Goal: Information Seeking & Learning: Learn about a topic

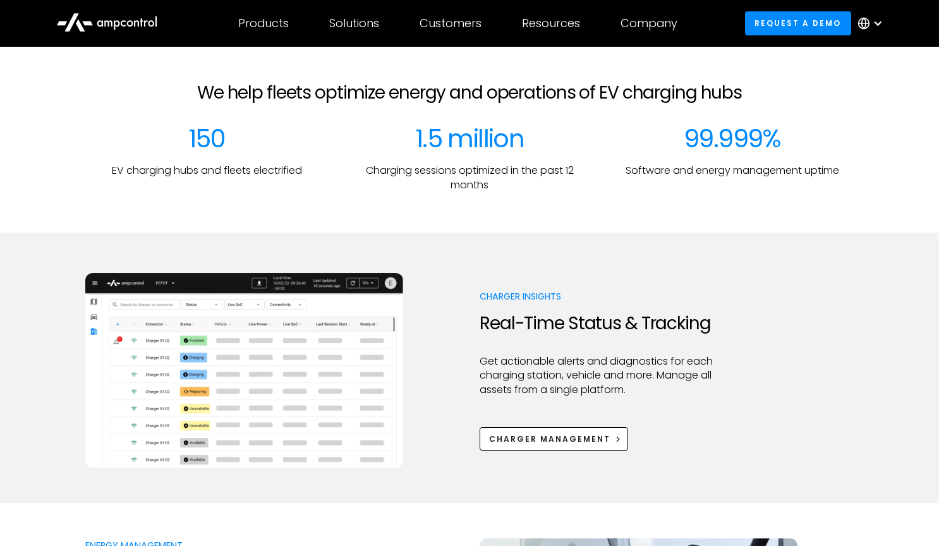
scroll to position [564, 0]
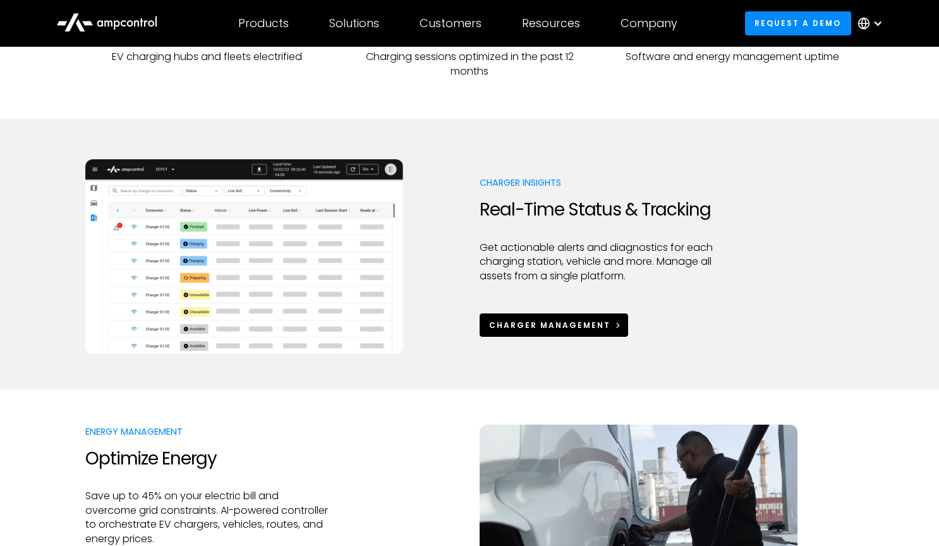
click at [577, 327] on div "Charger Management" at bounding box center [549, 325] width 121 height 11
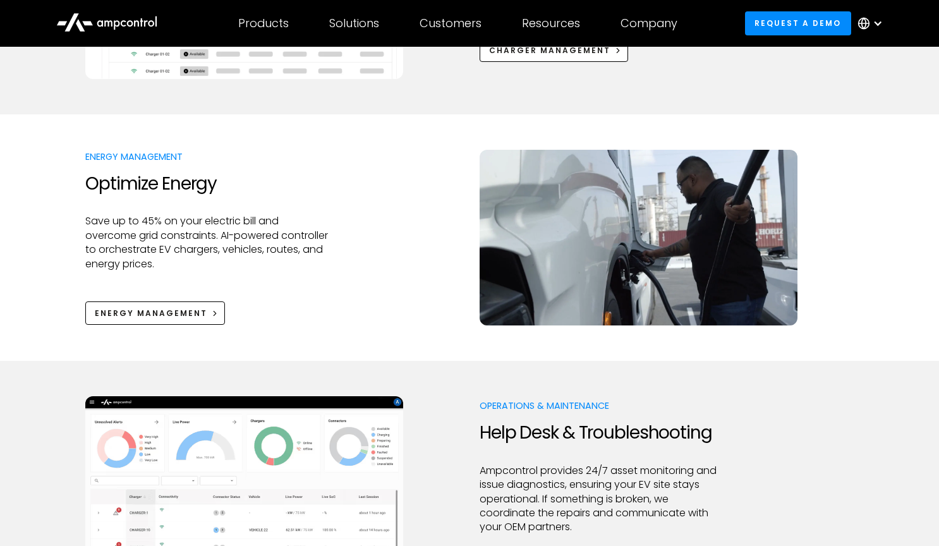
scroll to position [874, 0]
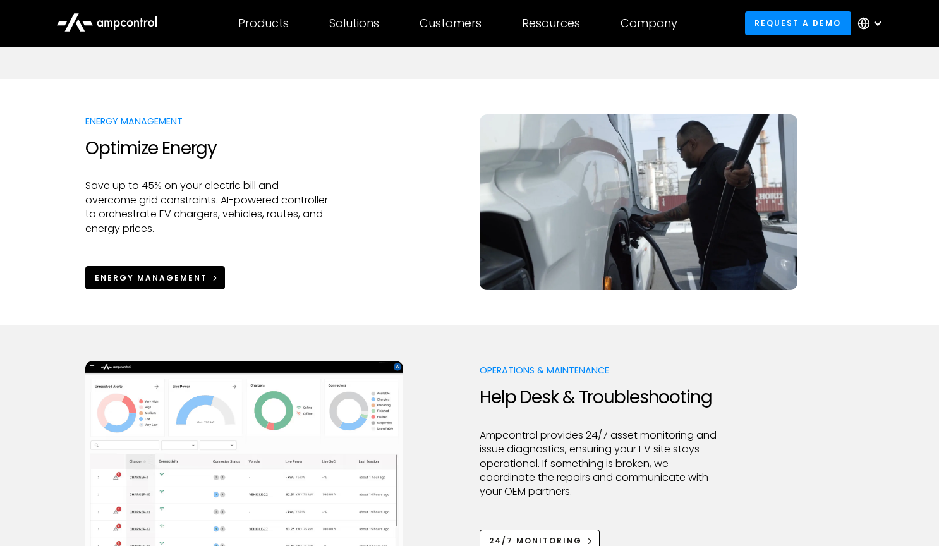
click at [190, 272] on div "Energy Management" at bounding box center [151, 277] width 112 height 11
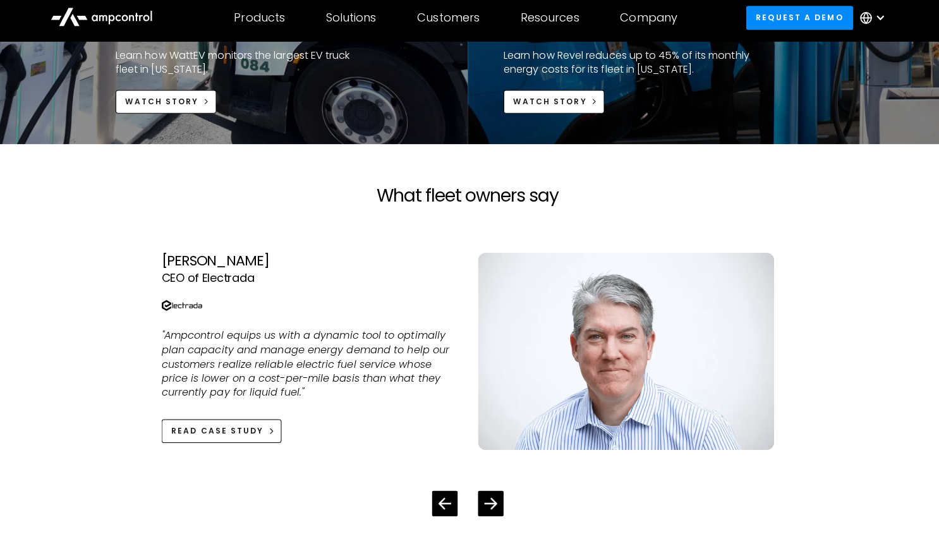
scroll to position [2407, 0]
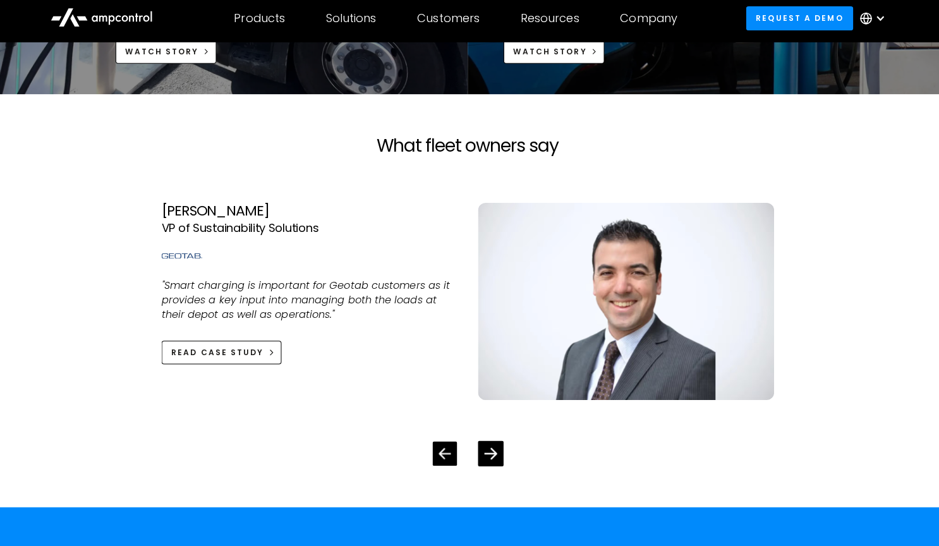
click at [435, 457] on div "Previous slide" at bounding box center [447, 454] width 24 height 24
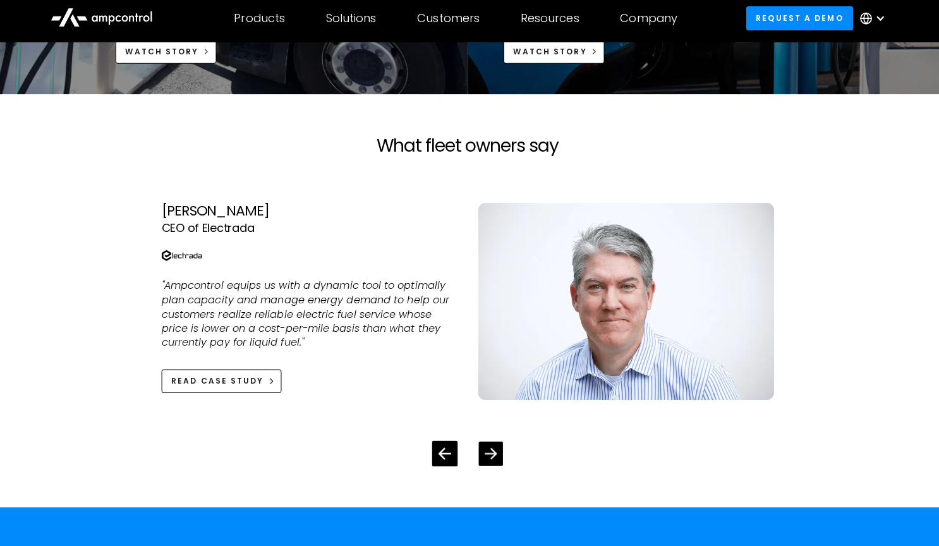
click at [487, 449] on icon "Next slide" at bounding box center [493, 454] width 12 height 12
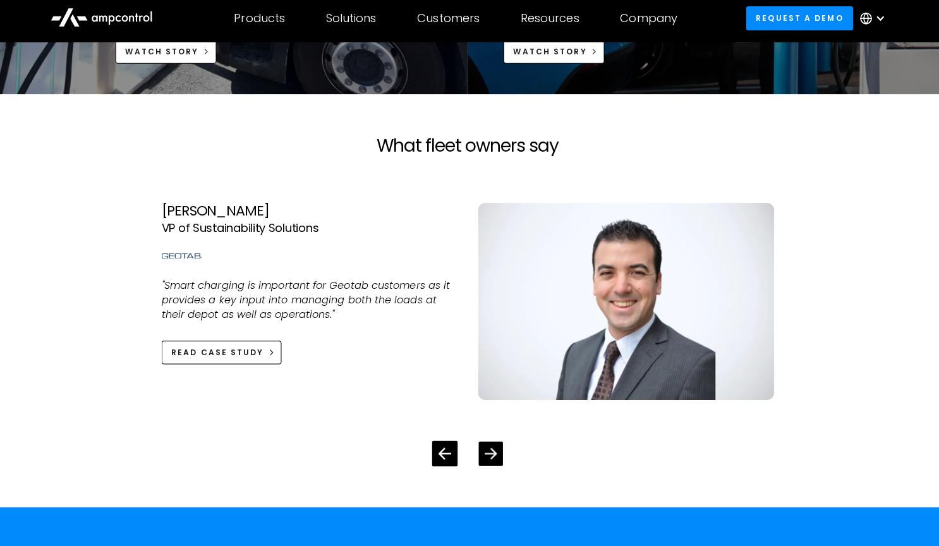
click at [487, 449] on icon "Next slide" at bounding box center [493, 454] width 12 height 12
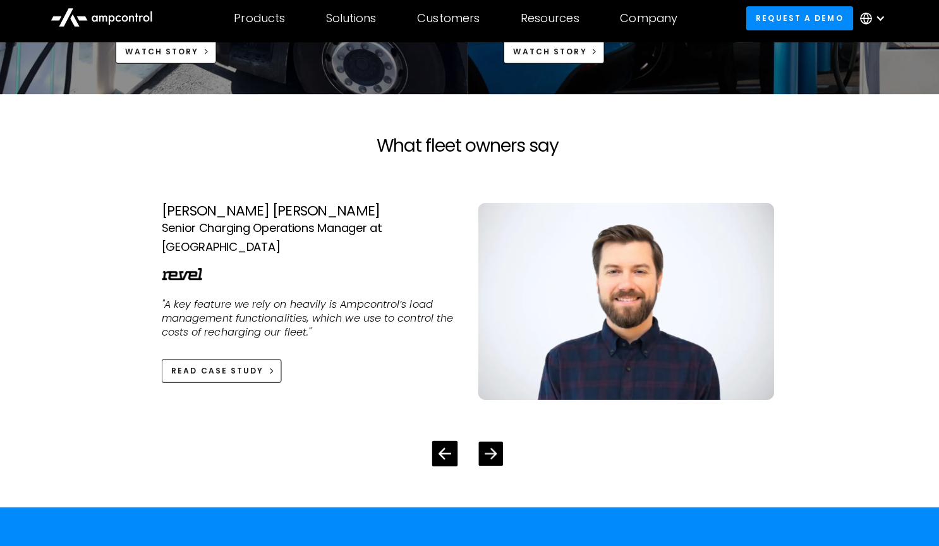
click at [487, 449] on icon "Next slide" at bounding box center [493, 454] width 12 height 12
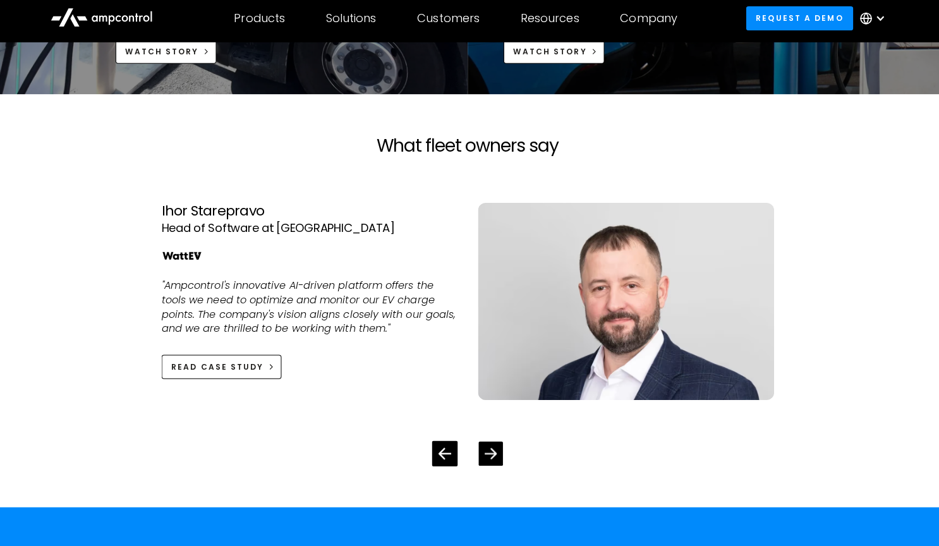
click at [487, 449] on icon "Next slide" at bounding box center [493, 454] width 12 height 12
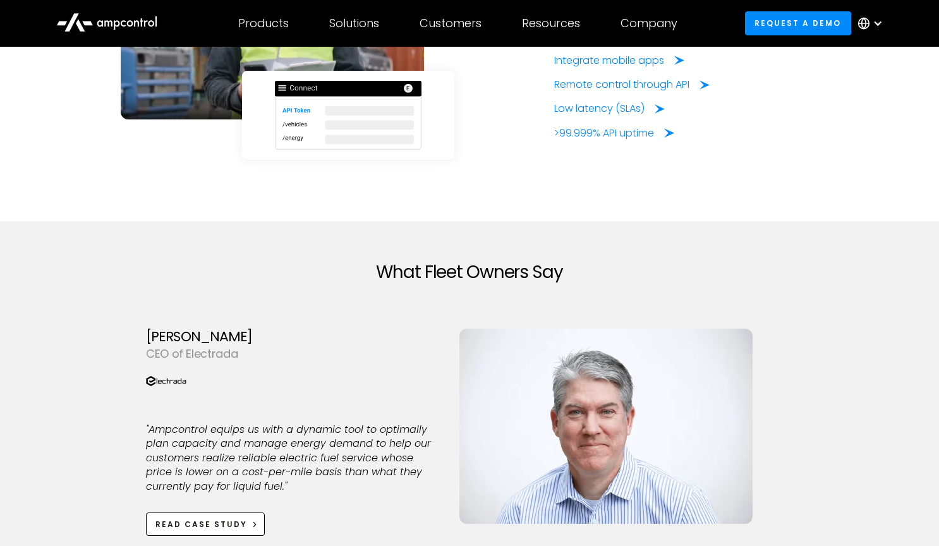
scroll to position [3327, 0]
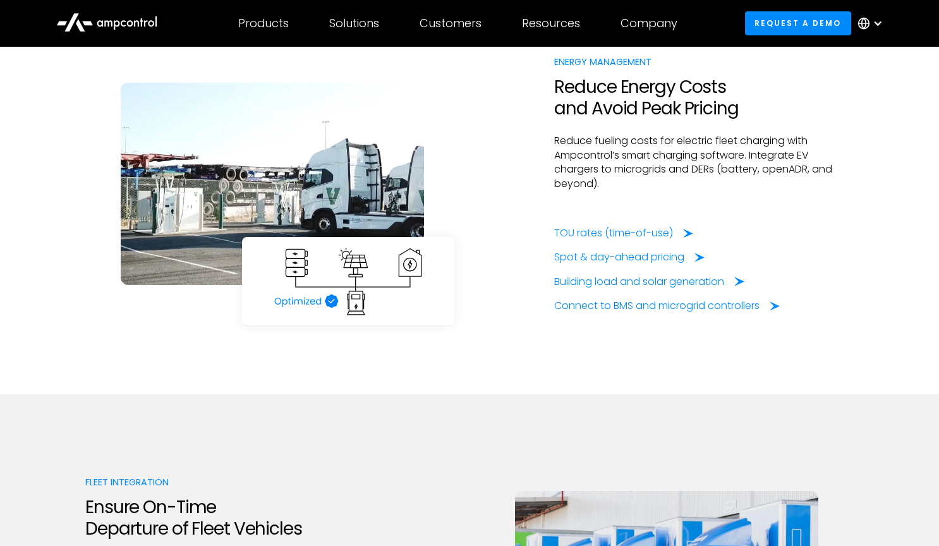
scroll to position [2271, 0]
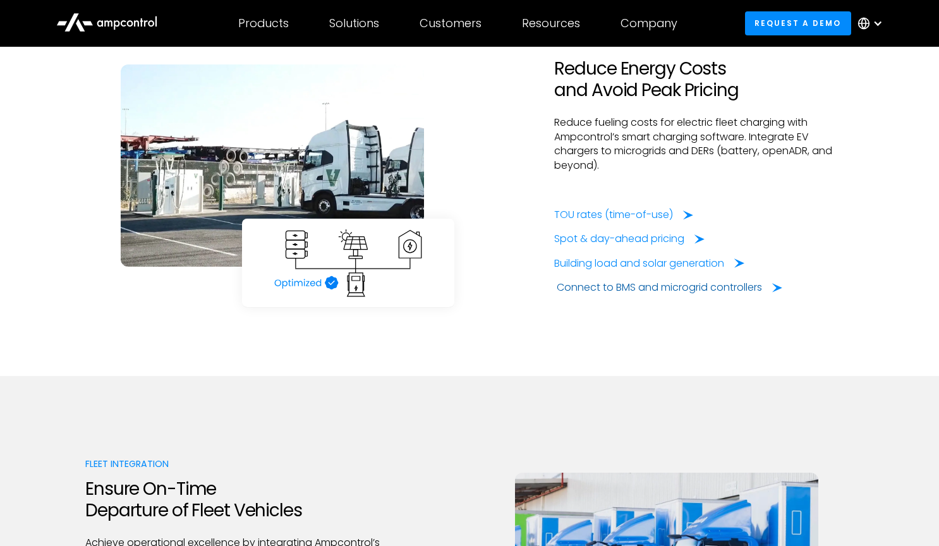
click at [575, 281] on div "Connect to BMS and microgrid controllers" at bounding box center [659, 288] width 205 height 14
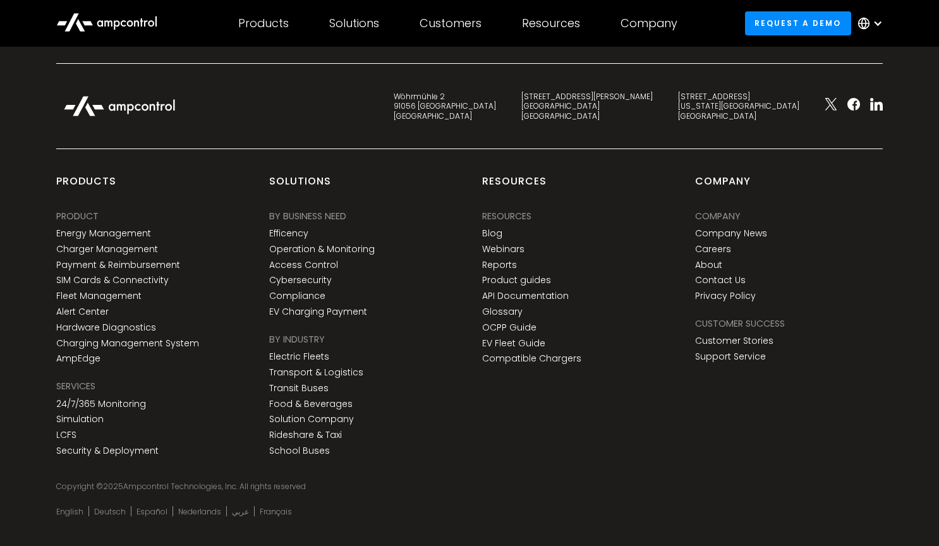
scroll to position [4864, 0]
